Goal: Navigation & Orientation: Find specific page/section

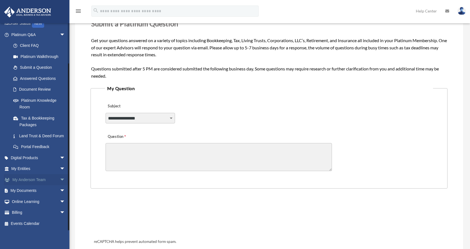
scroll to position [83, 0]
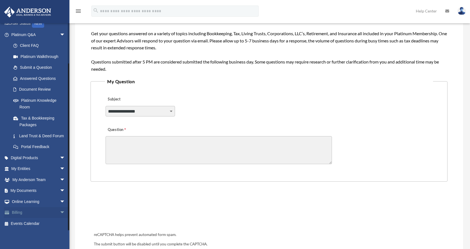
click at [60, 211] on span "arrow_drop_down" at bounding box center [65, 212] width 11 height 11
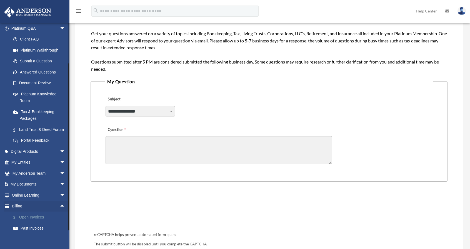
click at [36, 223] on link "$ Open Invoices" at bounding box center [41, 217] width 66 height 11
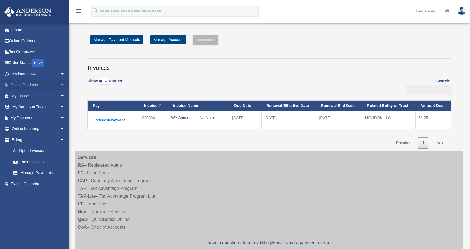
click at [61, 83] on span "arrow_drop_down" at bounding box center [65, 85] width 11 height 11
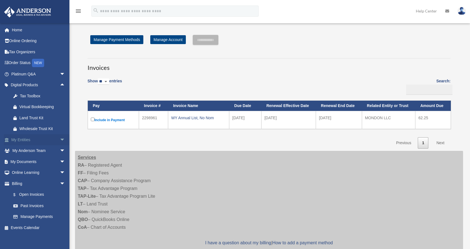
click at [60, 139] on span "arrow_drop_down" at bounding box center [65, 139] width 11 height 11
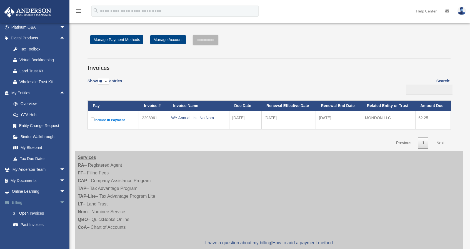
scroll to position [56, 0]
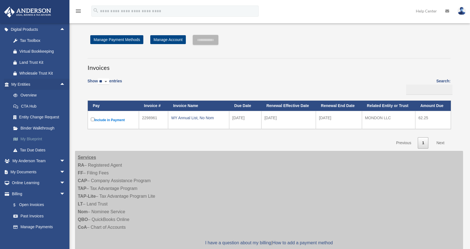
click at [34, 137] on link "My Blueprint" at bounding box center [41, 139] width 66 height 11
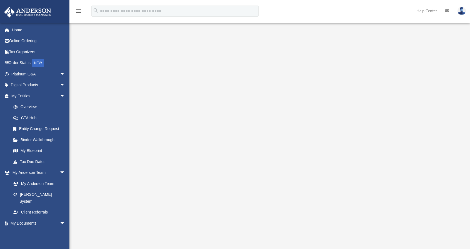
click at [435, 135] on div at bounding box center [269, 147] width 360 height 222
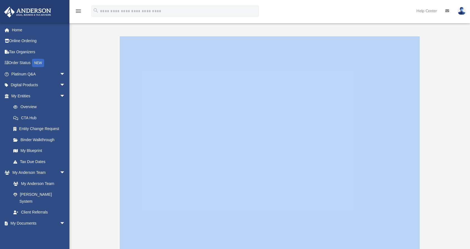
click at [435, 135] on div at bounding box center [269, 147] width 360 height 222
click at [434, 135] on div at bounding box center [269, 147] width 360 height 222
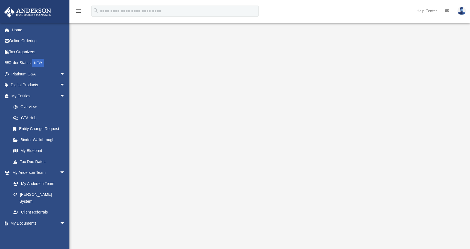
click at [459, 9] on img at bounding box center [461, 11] width 8 height 8
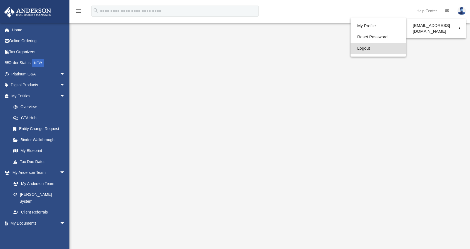
click at [350, 50] on link "Logout" at bounding box center [378, 48] width 56 height 11
